Goal: Information Seeking & Learning: Learn about a topic

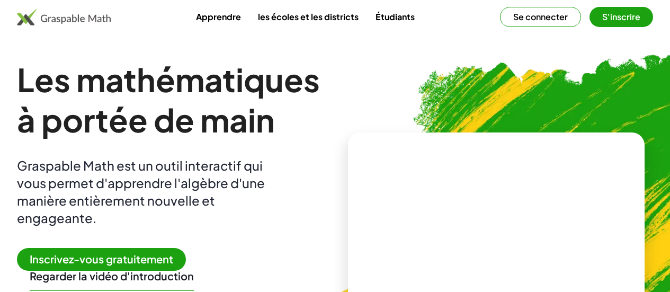
click at [218, 21] on font "Apprendre" at bounding box center [218, 16] width 45 height 11
click at [452, 227] on video at bounding box center [496, 219] width 159 height 79
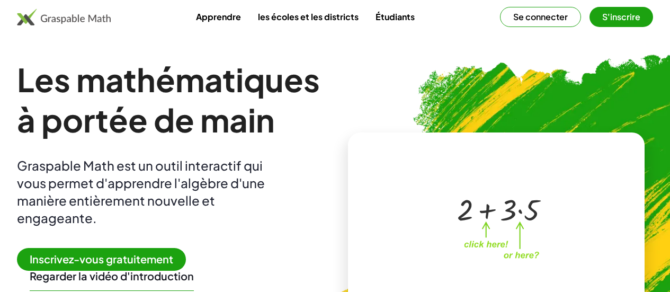
click at [79, 18] on img at bounding box center [64, 16] width 94 height 17
click at [89, 22] on img at bounding box center [64, 16] width 94 height 17
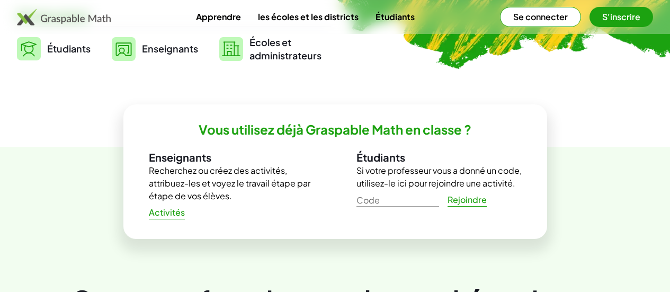
scroll to position [424, 0]
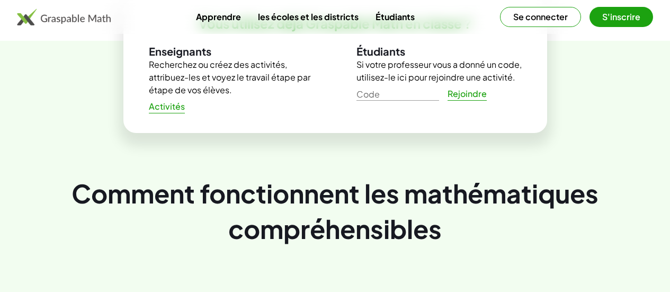
click at [163, 112] on font "Activités" at bounding box center [167, 106] width 36 height 11
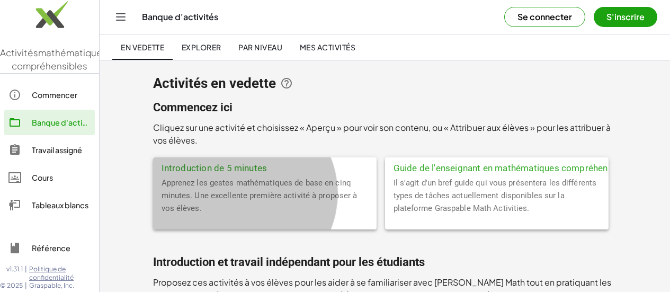
click at [163, 163] on font "Introduction de 5 minutes" at bounding box center [215, 168] width 106 height 11
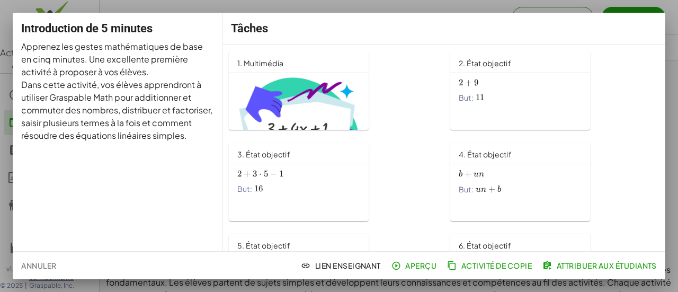
click at [514, 88] on span "2 + 9 2+9 2 + 9" at bounding box center [520, 82] width 123 height 11
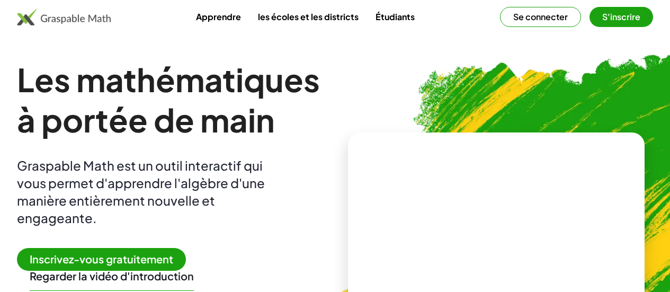
click at [521, 17] on font "Se connecter" at bounding box center [540, 16] width 55 height 11
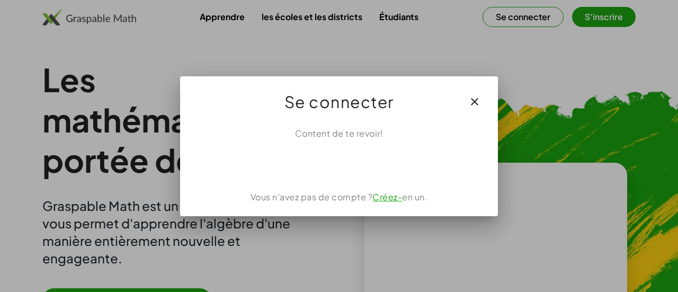
click at [477, 102] on icon "button" at bounding box center [474, 101] width 13 height 13
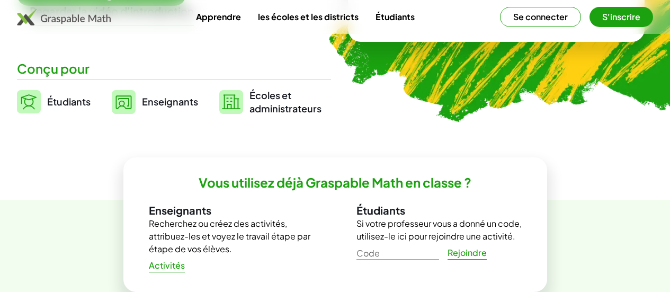
scroll to position [318, 0]
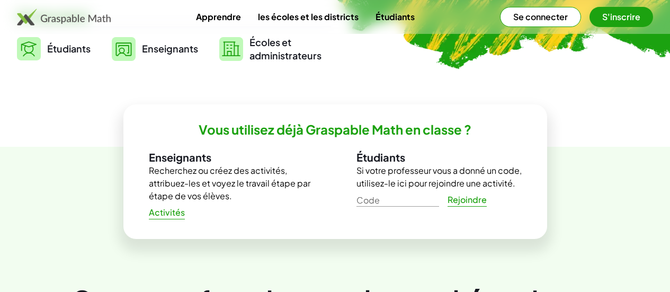
click at [155, 218] on font "Activités" at bounding box center [167, 212] width 36 height 11
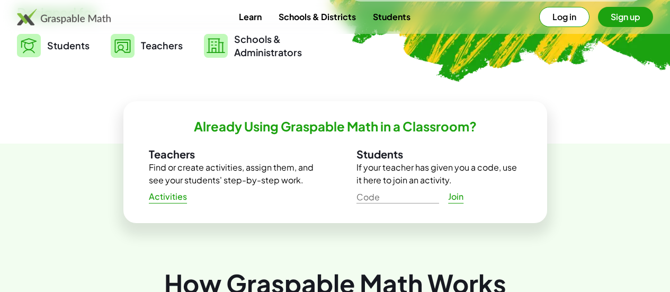
scroll to position [361, 0]
